Goal: Information Seeking & Learning: Learn about a topic

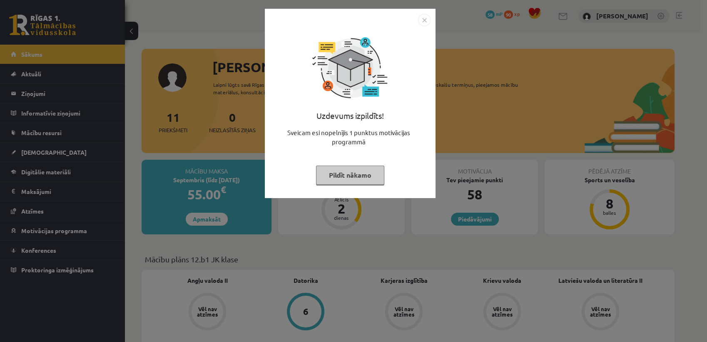
click at [449, 154] on div "Uzdevums izpildīts! Sveicam esi nopelnījis 1 punktus motivācijas programmā Pild…" at bounding box center [353, 171] width 707 height 342
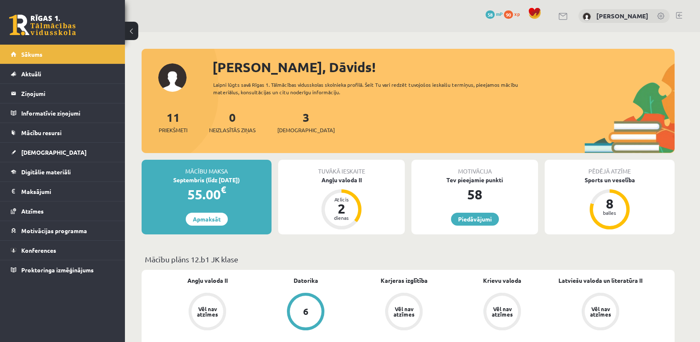
click at [367, 211] on div "Tuvākā ieskaite Angļu valoda II Atlicis 2 dienas" at bounding box center [341, 197] width 127 height 75
click at [288, 119] on div "3 Ieskaites" at bounding box center [305, 121] width 57 height 26
click at [299, 126] on span "[DEMOGRAPHIC_DATA]" at bounding box center [305, 130] width 57 height 8
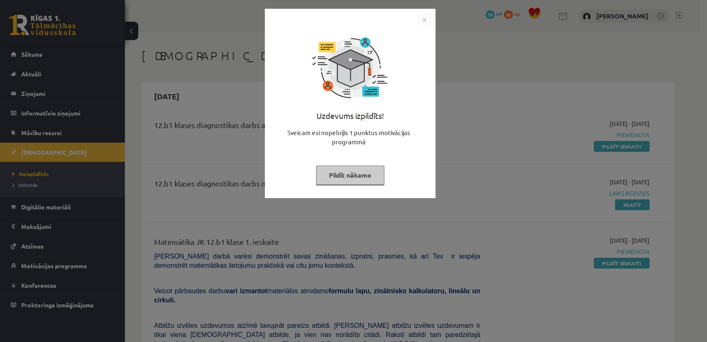
click at [352, 171] on button "Pildīt nākamo" at bounding box center [350, 174] width 68 height 19
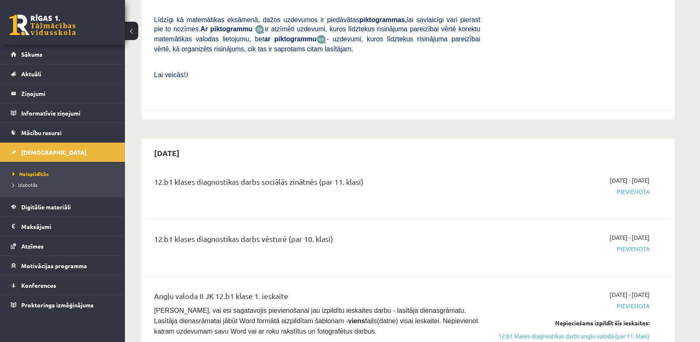
scroll to position [601, 0]
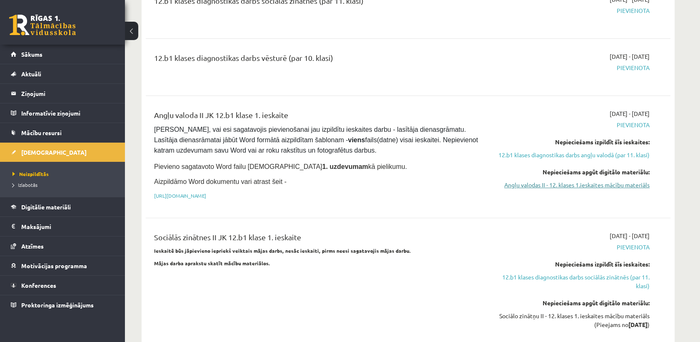
click at [637, 180] on link "Angļu valodas II - 12. klases 1.ieskaites mācību materiāls" at bounding box center [571, 184] width 157 height 9
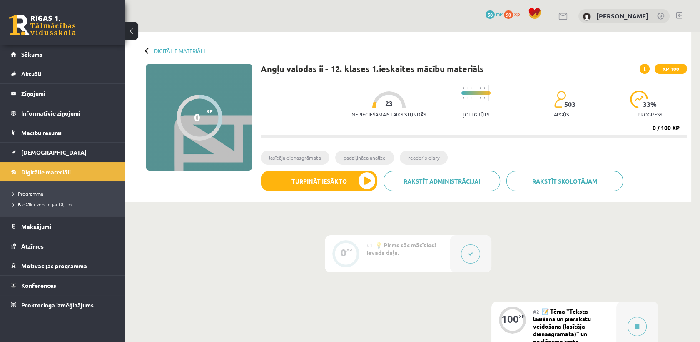
click at [62, 34] on link at bounding box center [42, 25] width 67 height 21
